Goal: Task Accomplishment & Management: Use online tool/utility

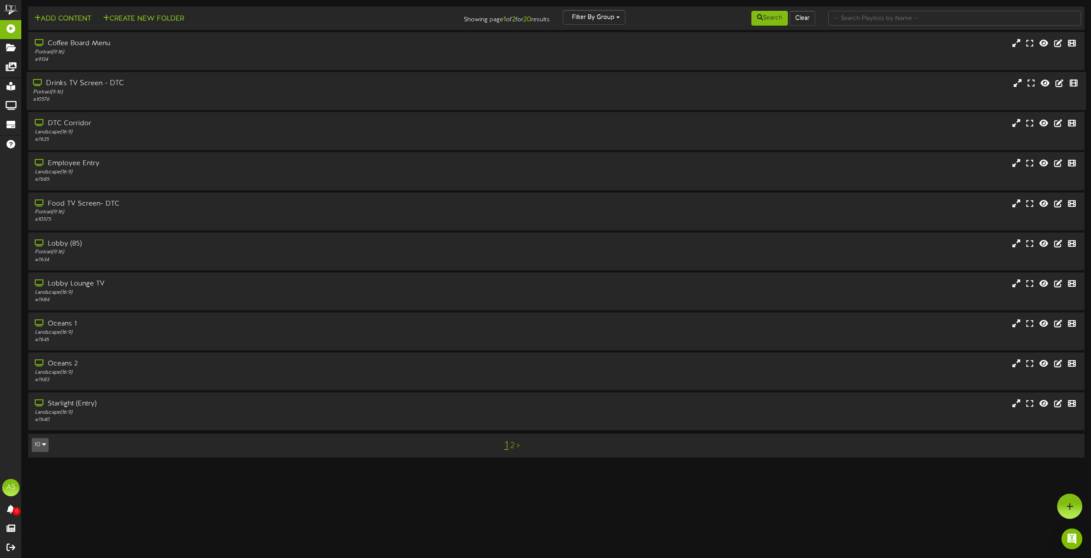
click at [160, 85] on div "Drinks TV Screen - DTC" at bounding box center [247, 84] width 428 height 10
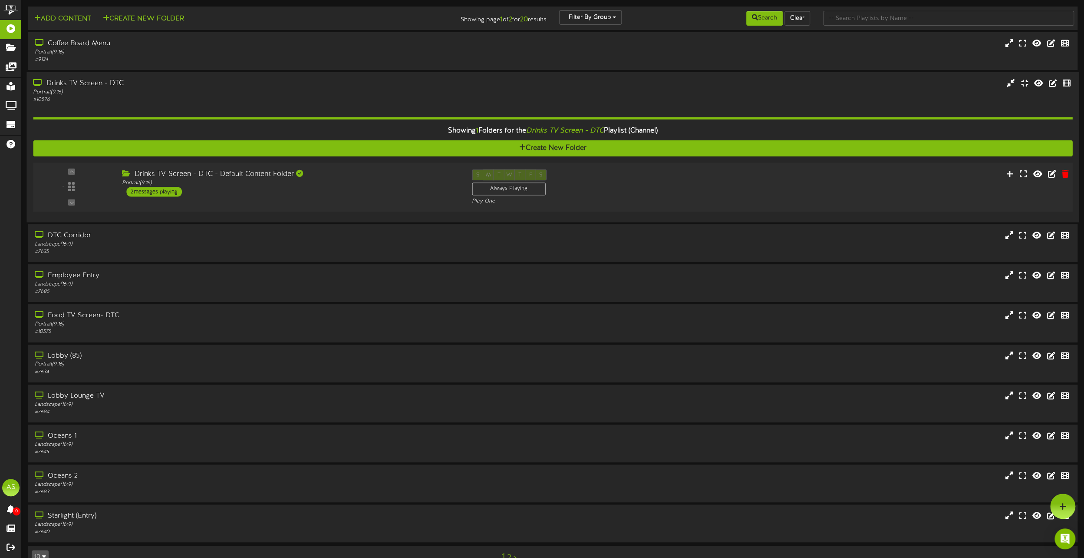
click at [158, 195] on div "2 messages playing" at bounding box center [154, 192] width 56 height 10
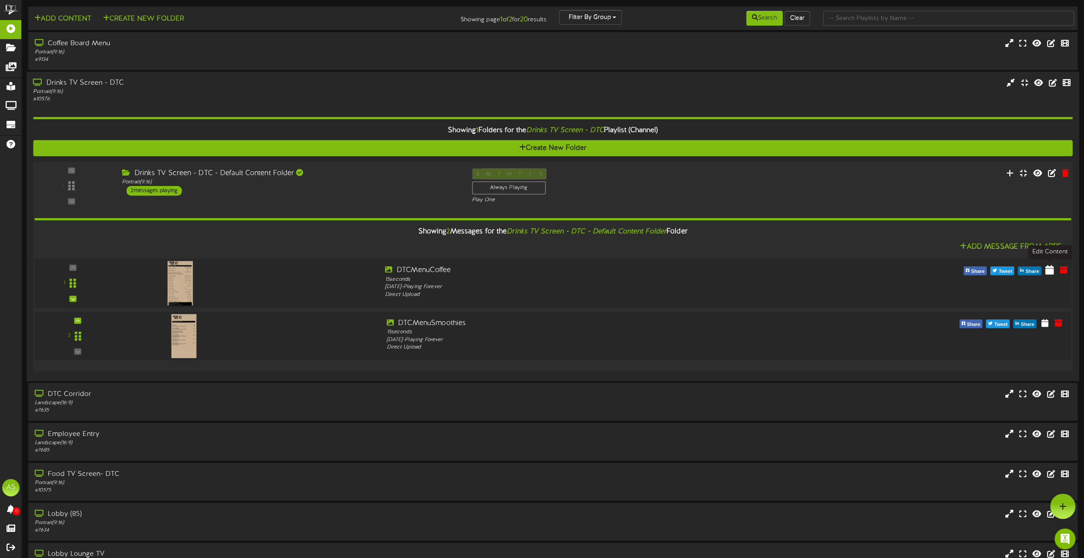
click at [1052, 271] on icon at bounding box center [1050, 269] width 9 height 10
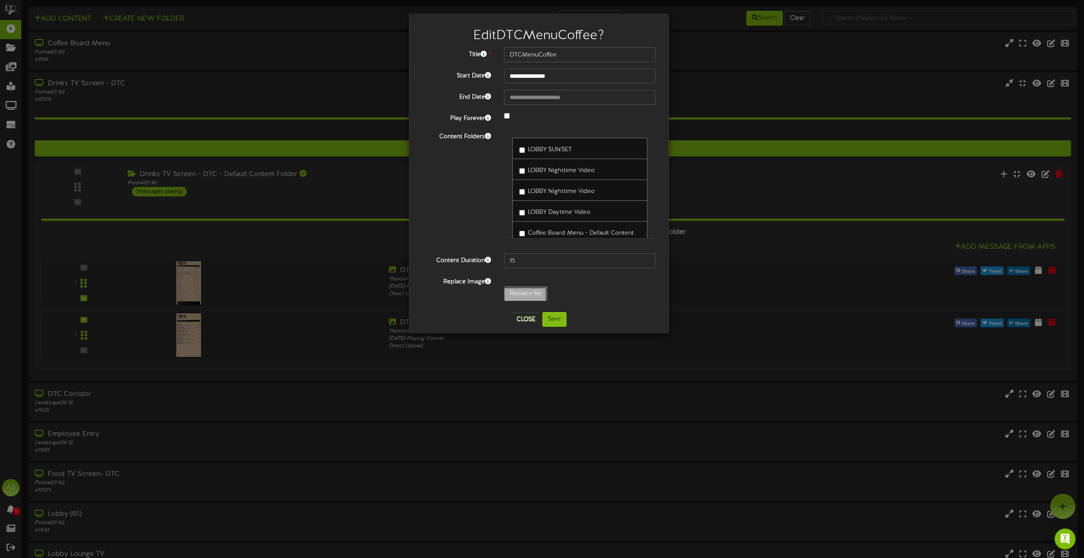
click at [532, 298] on input "Replace file" at bounding box center [74, 318] width 945 height 62
type input "**********"
click at [558, 322] on button "Save" at bounding box center [554, 319] width 24 height 15
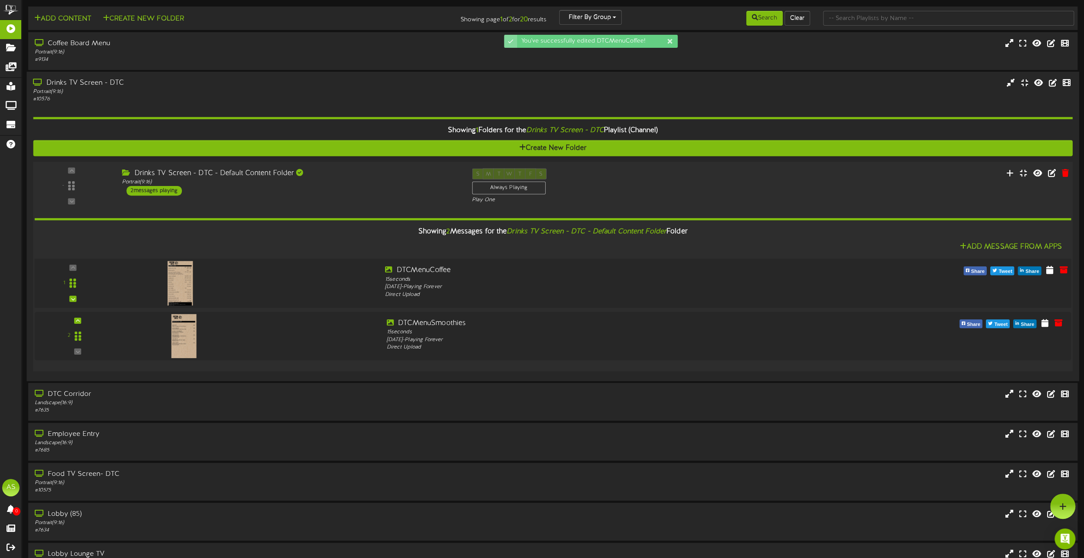
click at [175, 268] on img at bounding box center [180, 283] width 25 height 44
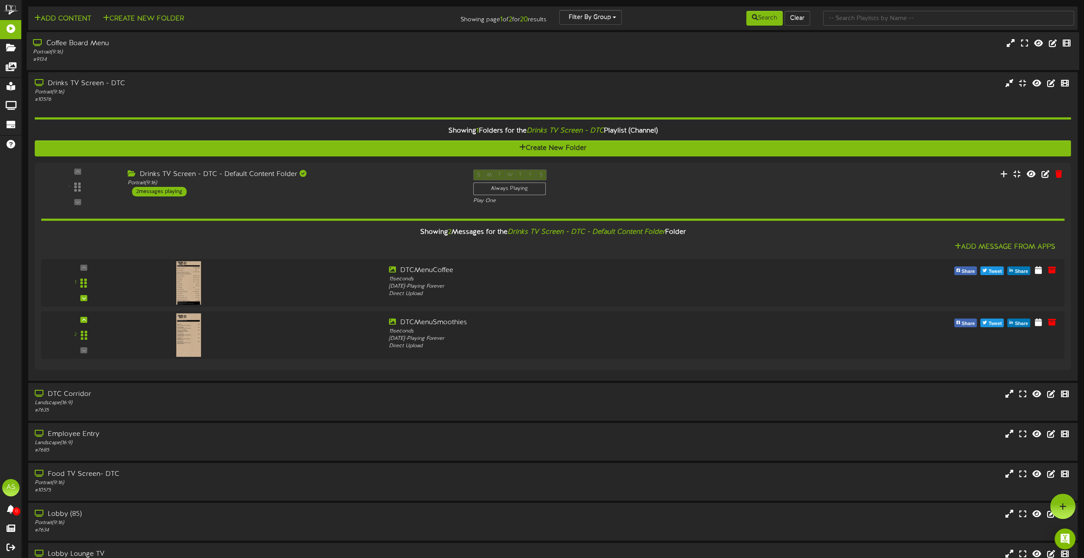
click at [139, 51] on div "Portrait ( 9:16 )" at bounding box center [246, 52] width 426 height 7
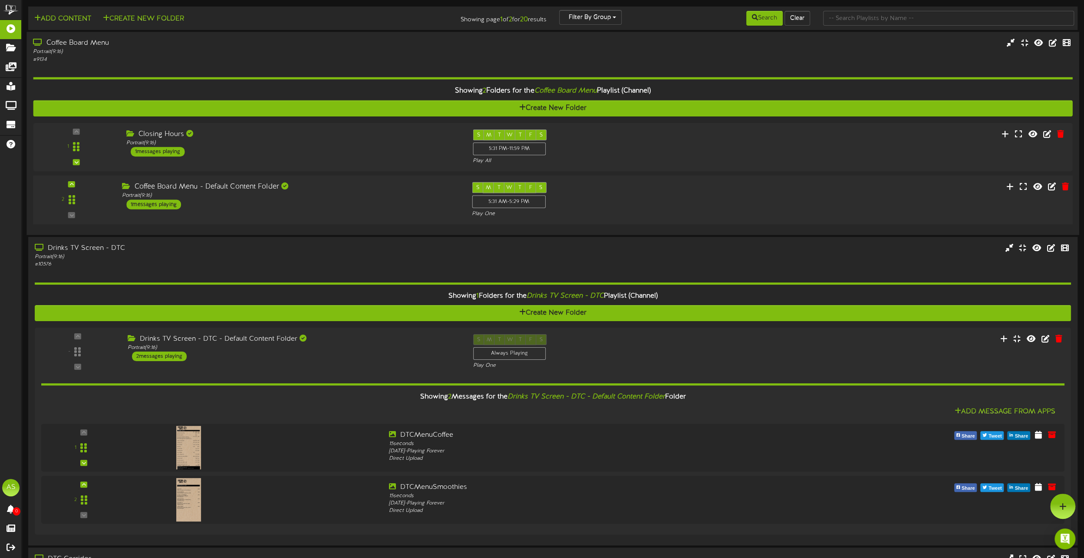
click at [158, 203] on div "1 messages playing" at bounding box center [153, 205] width 55 height 10
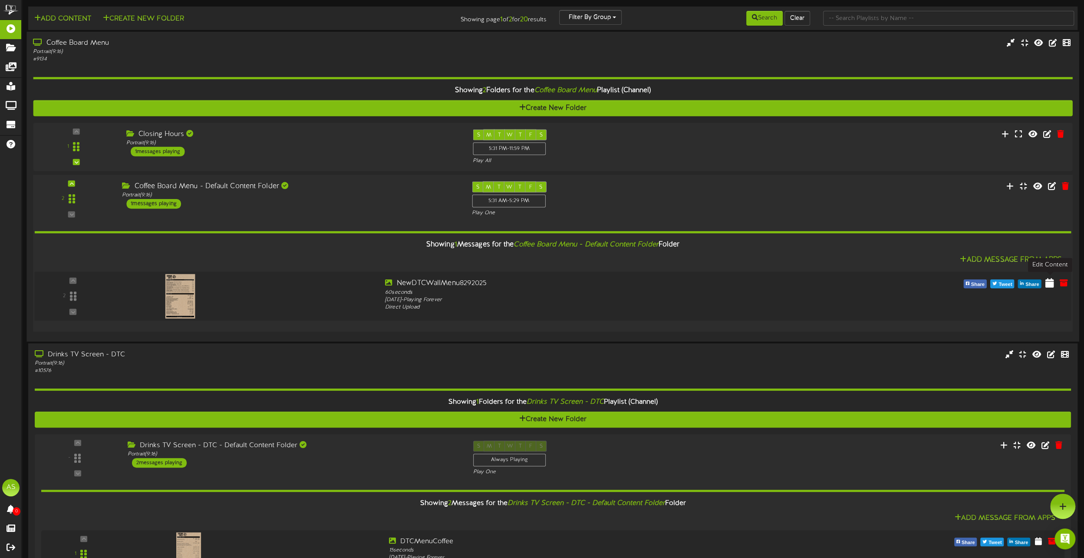
click at [1051, 284] on icon at bounding box center [1050, 283] width 9 height 10
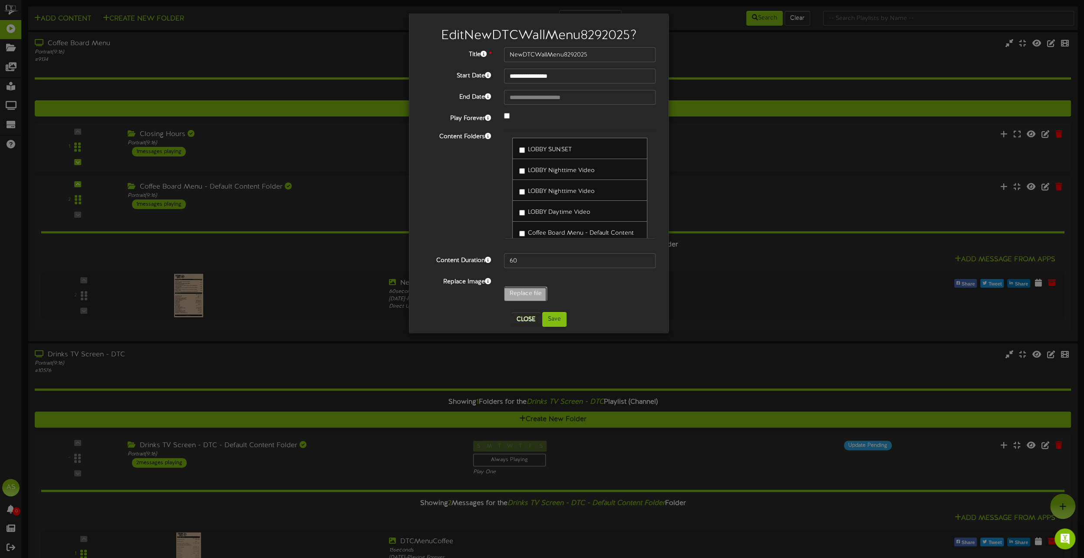
click at [533, 299] on input "Replace file" at bounding box center [74, 318] width 945 height 62
type input "**********"
click at [559, 317] on button "Save" at bounding box center [554, 319] width 24 height 15
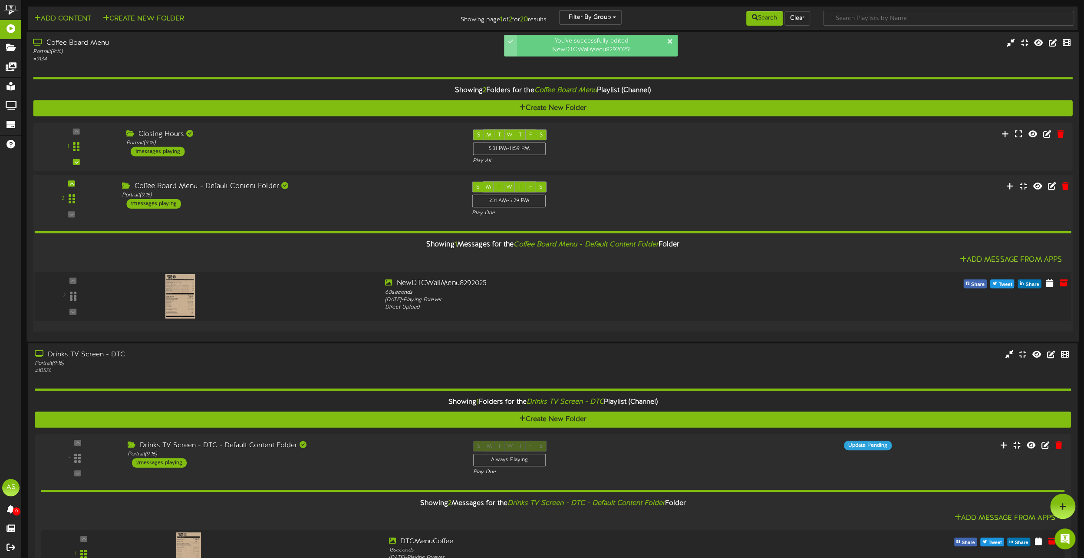
click at [185, 294] on img at bounding box center [180, 296] width 30 height 44
